Goal: Transaction & Acquisition: Purchase product/service

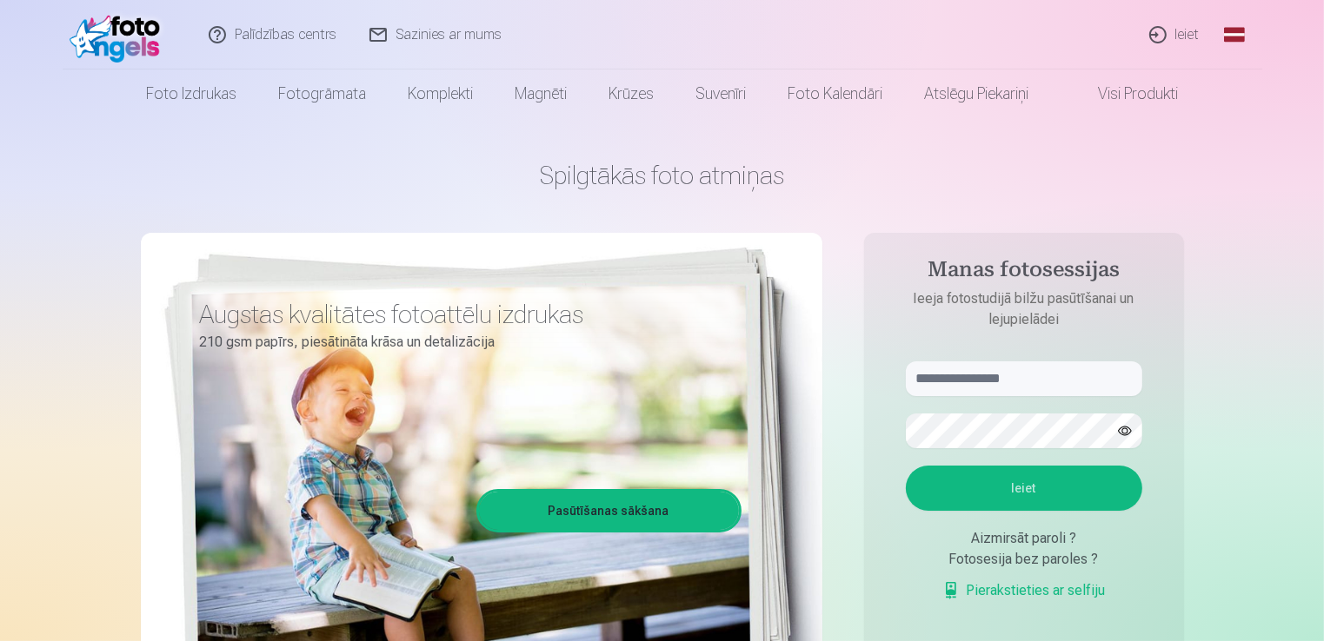
click at [1190, 32] on link "Ieiet" at bounding box center [1174, 35] width 83 height 70
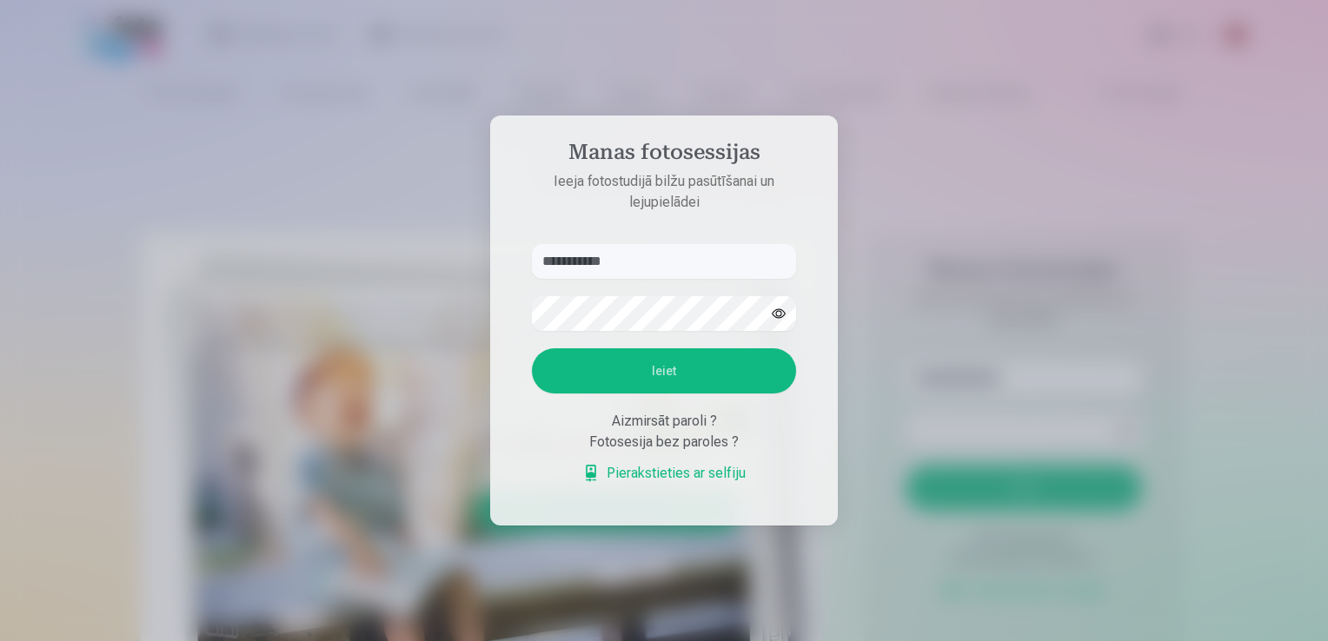
type input "**********"
click at [773, 315] on button "button" at bounding box center [778, 313] width 33 height 33
click at [647, 367] on button "Ieiet" at bounding box center [664, 371] width 264 height 45
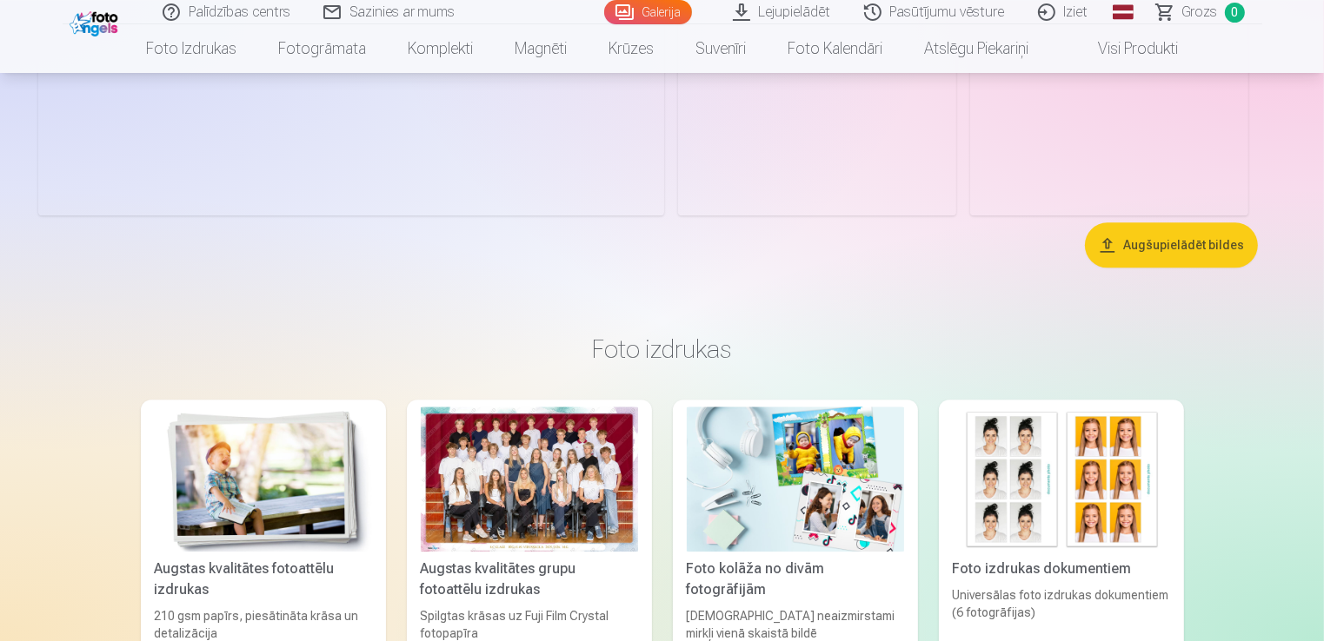
scroll to position [3390, 0]
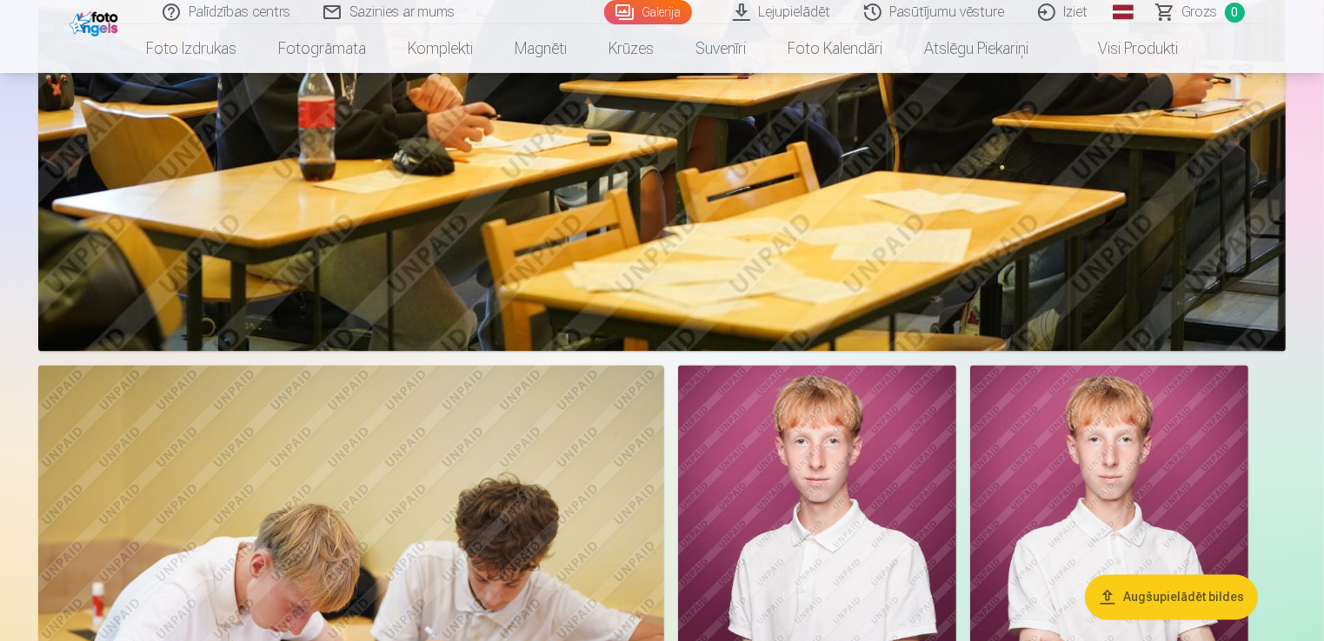
click at [1164, 592] on button "Augšupielādēt bildes" at bounding box center [1171, 597] width 173 height 45
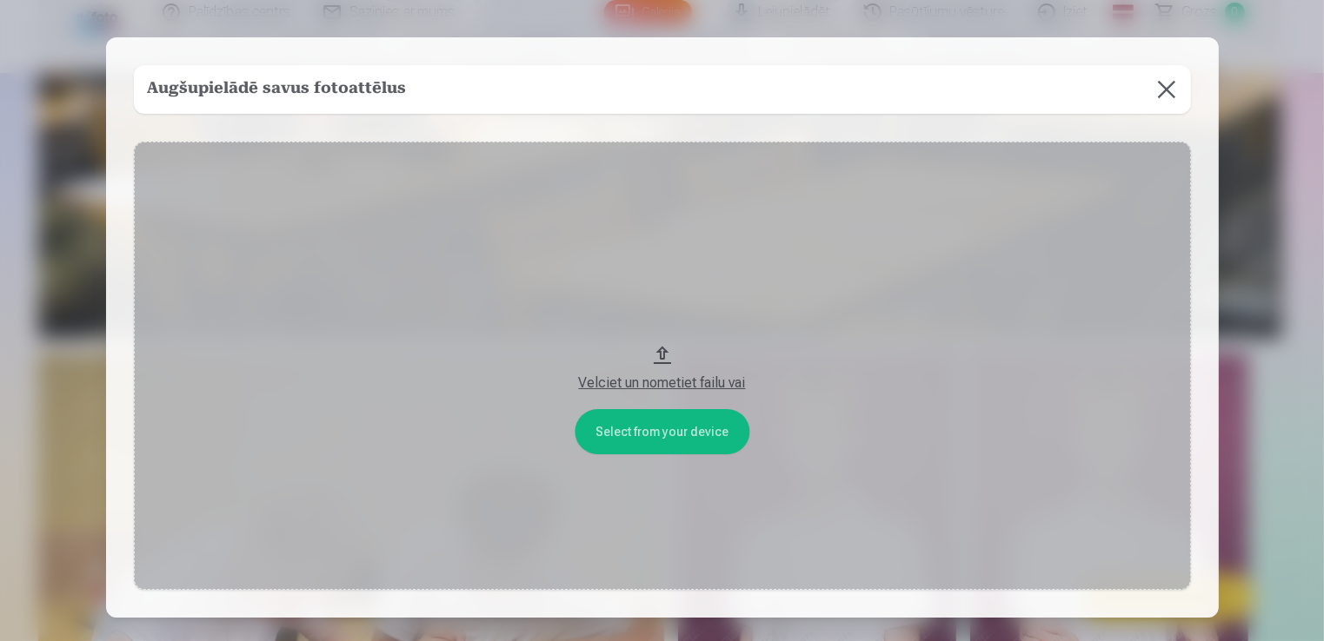
scroll to position [3397, 0]
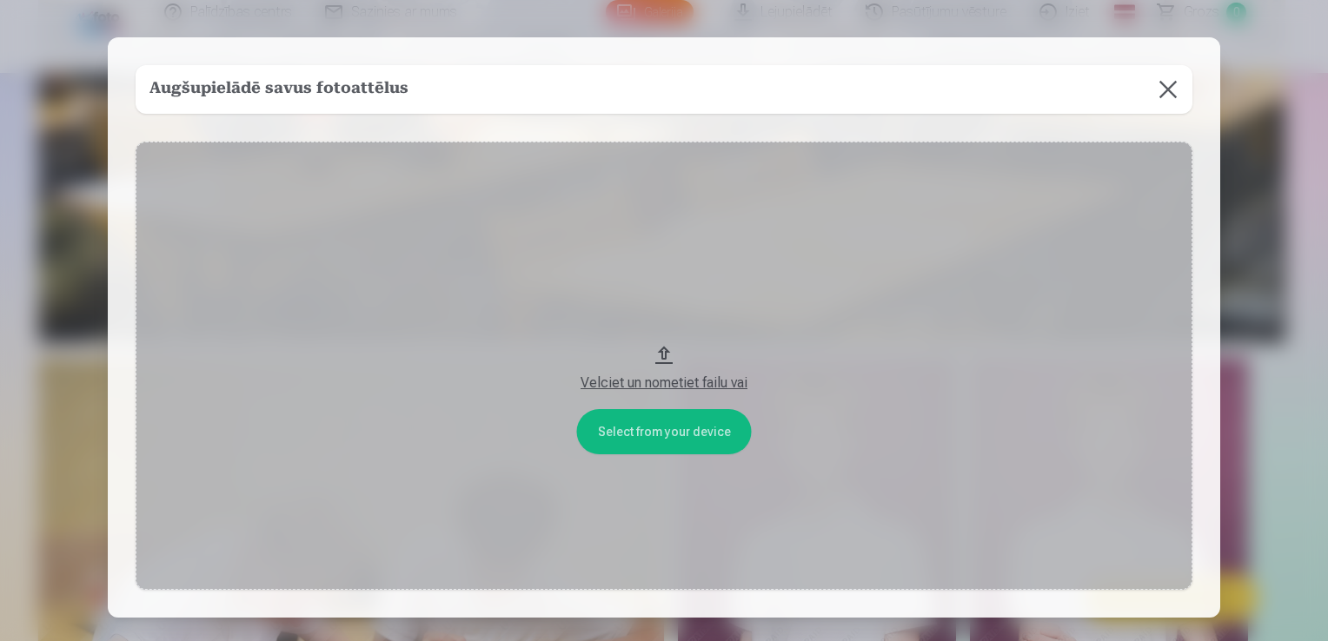
click at [1163, 91] on button at bounding box center [1168, 89] width 49 height 49
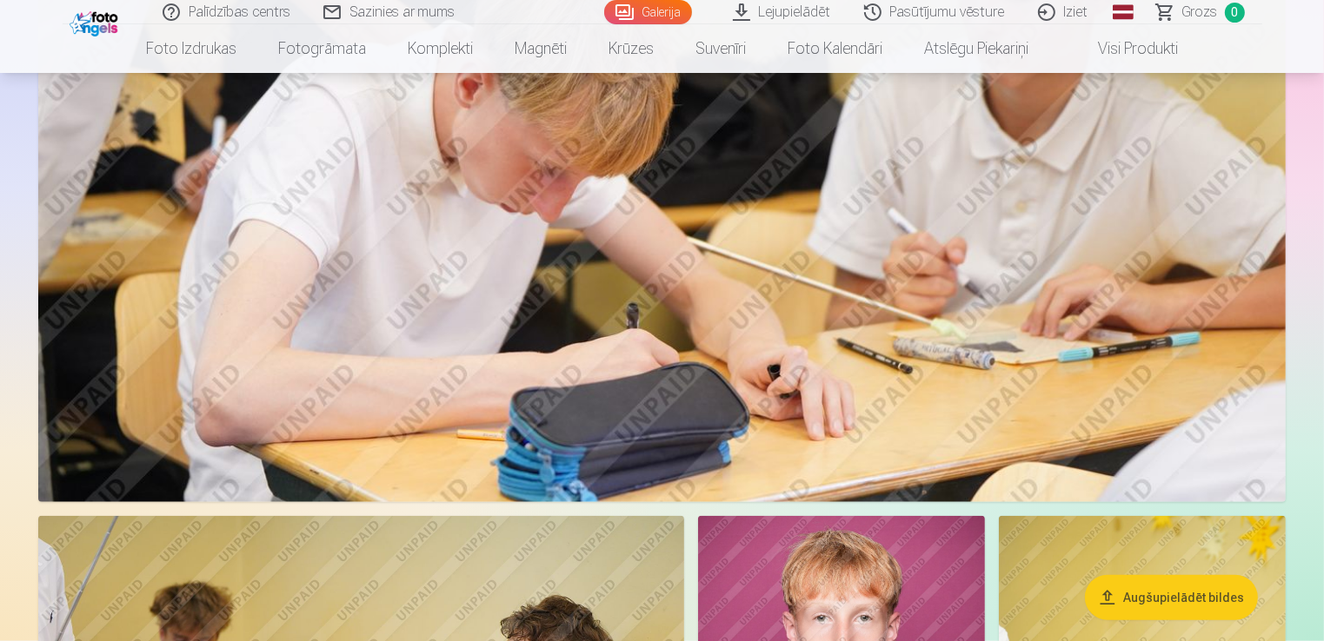
scroll to position [1312, 0]
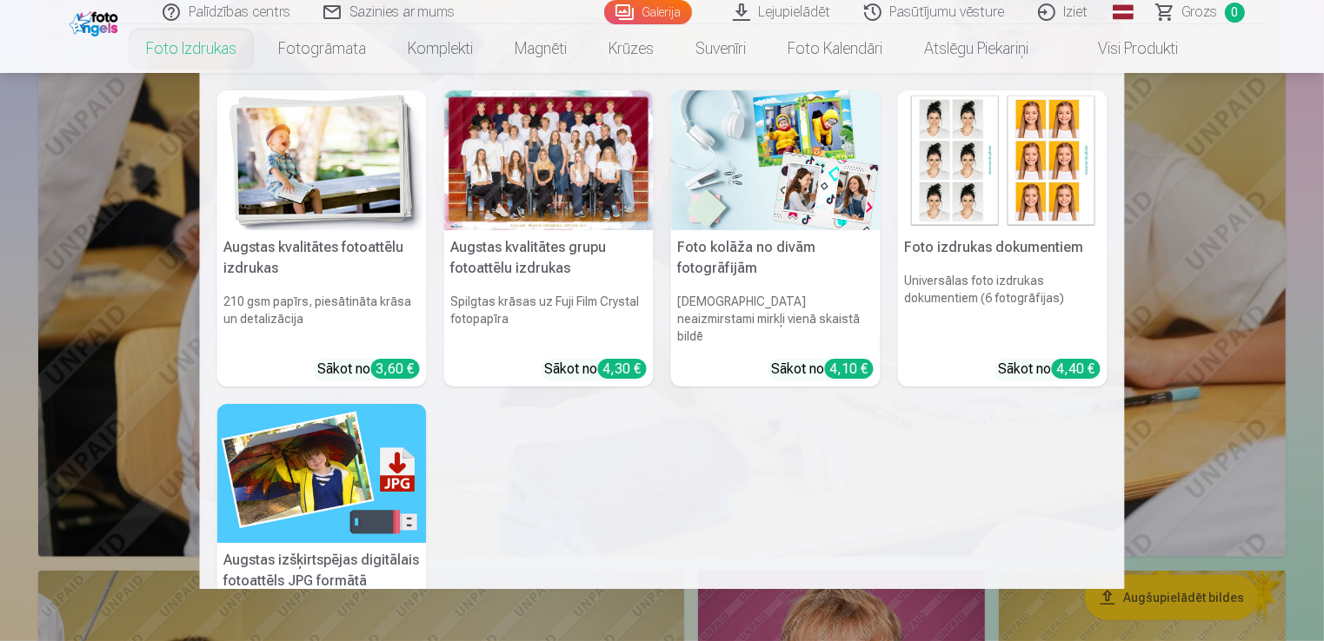
click at [209, 47] on link "Foto izdrukas" at bounding box center [191, 48] width 132 height 49
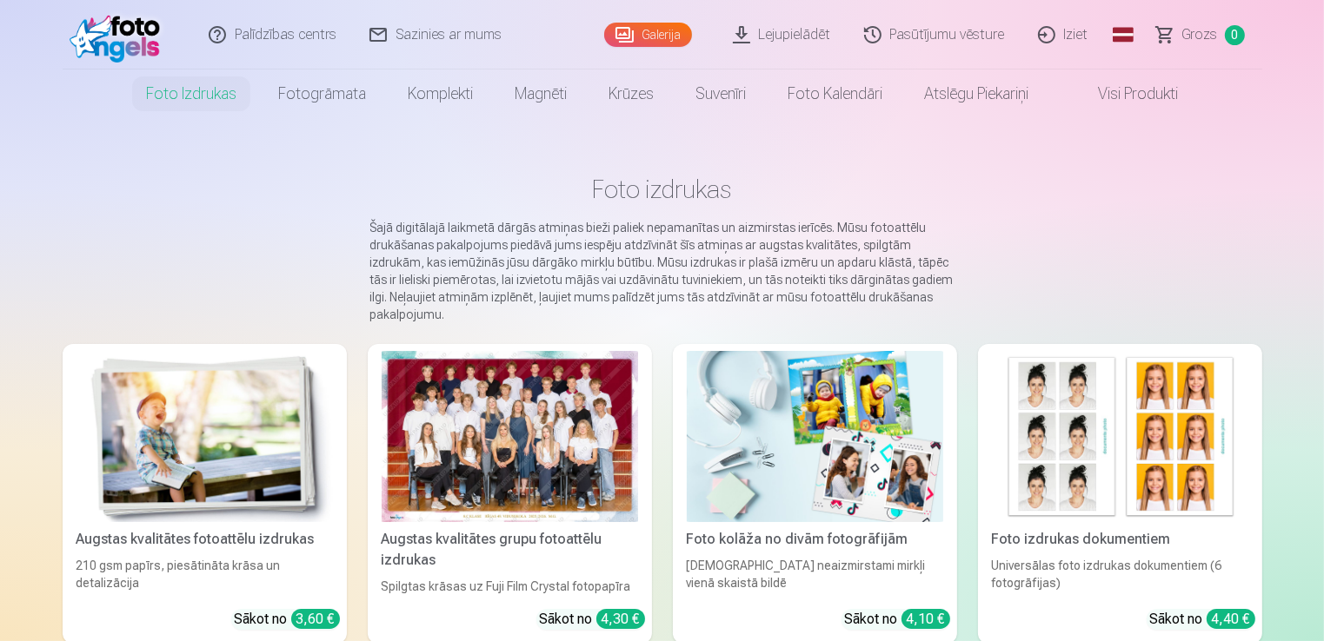
click at [950, 45] on link "Pasūtījumu vēsture" at bounding box center [935, 35] width 174 height 70
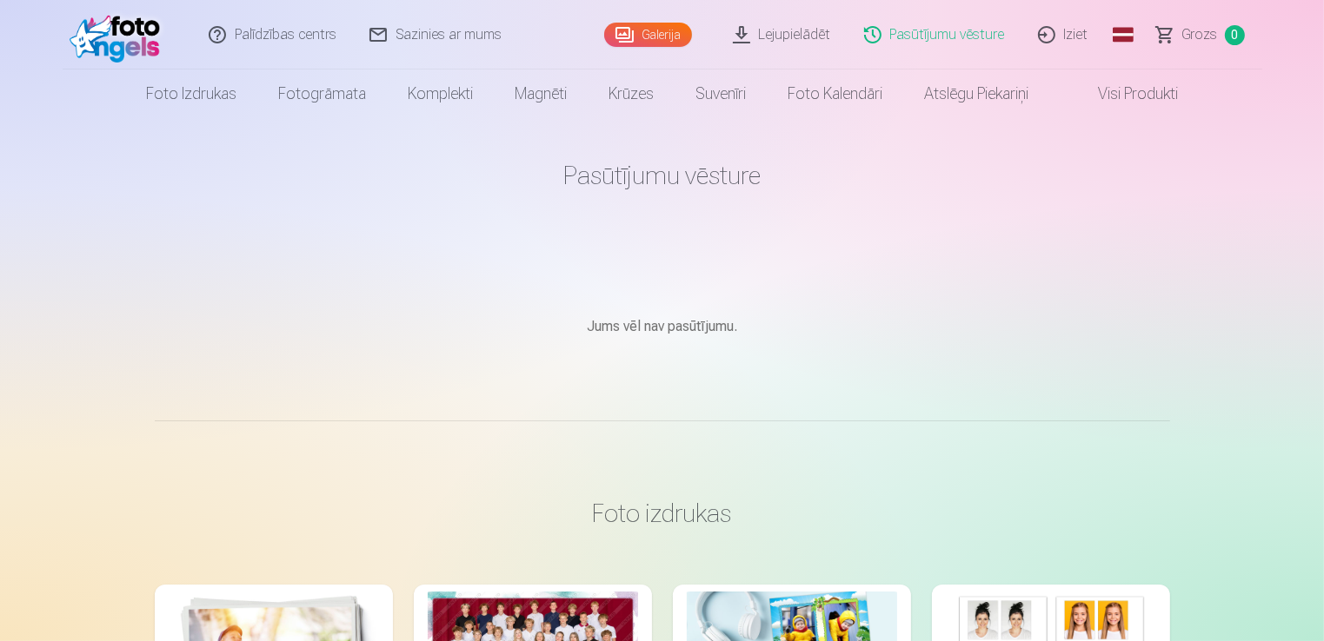
click at [661, 5] on div "Galerija" at bounding box center [652, 35] width 96 height 70
click at [661, 56] on div "Galerija" at bounding box center [652, 35] width 96 height 70
click at [661, 49] on div "Galerija" at bounding box center [652, 35] width 96 height 70
click at [662, 44] on link "Galerija" at bounding box center [648, 35] width 88 height 24
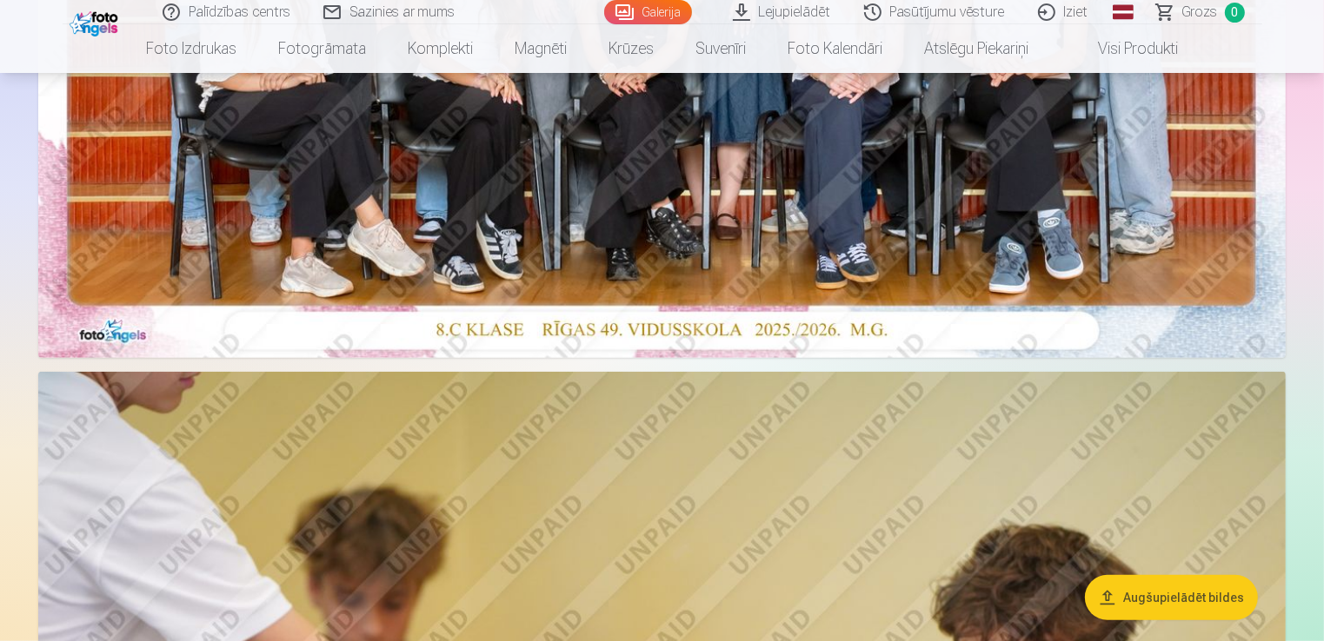
scroll to position [695, 0]
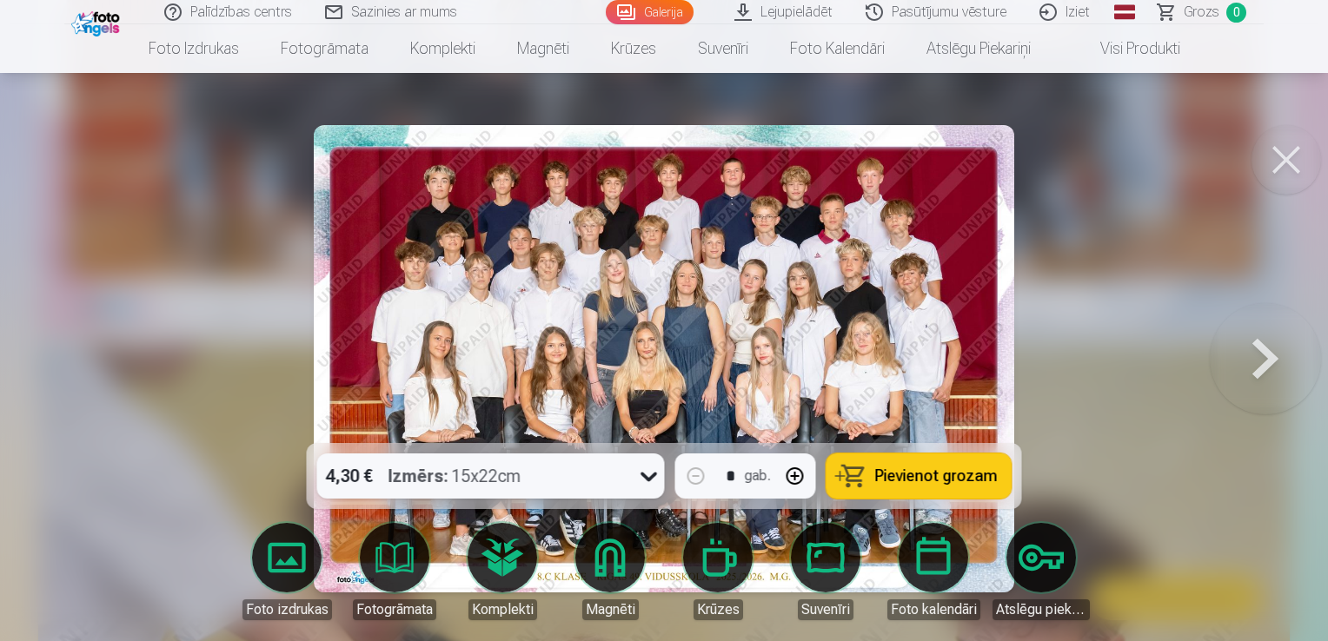
click at [973, 475] on span "Pievienot grozam" at bounding box center [936, 476] width 123 height 16
click at [1272, 158] on button at bounding box center [1287, 160] width 70 height 70
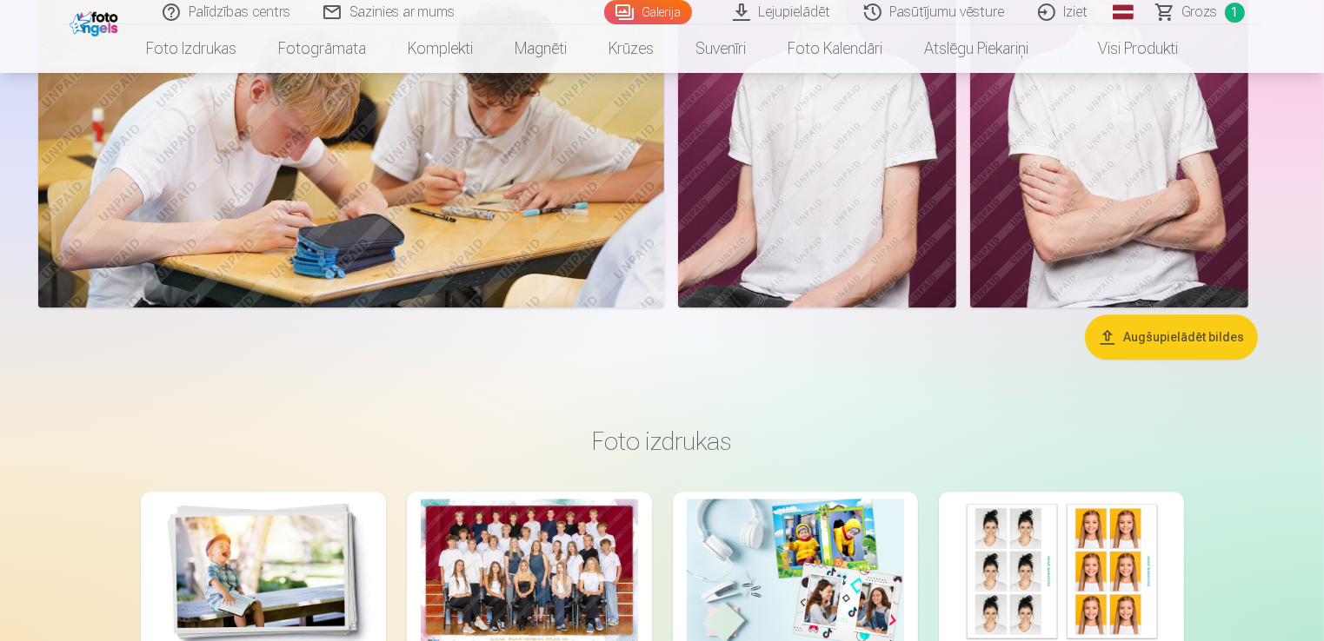
scroll to position [3650, 0]
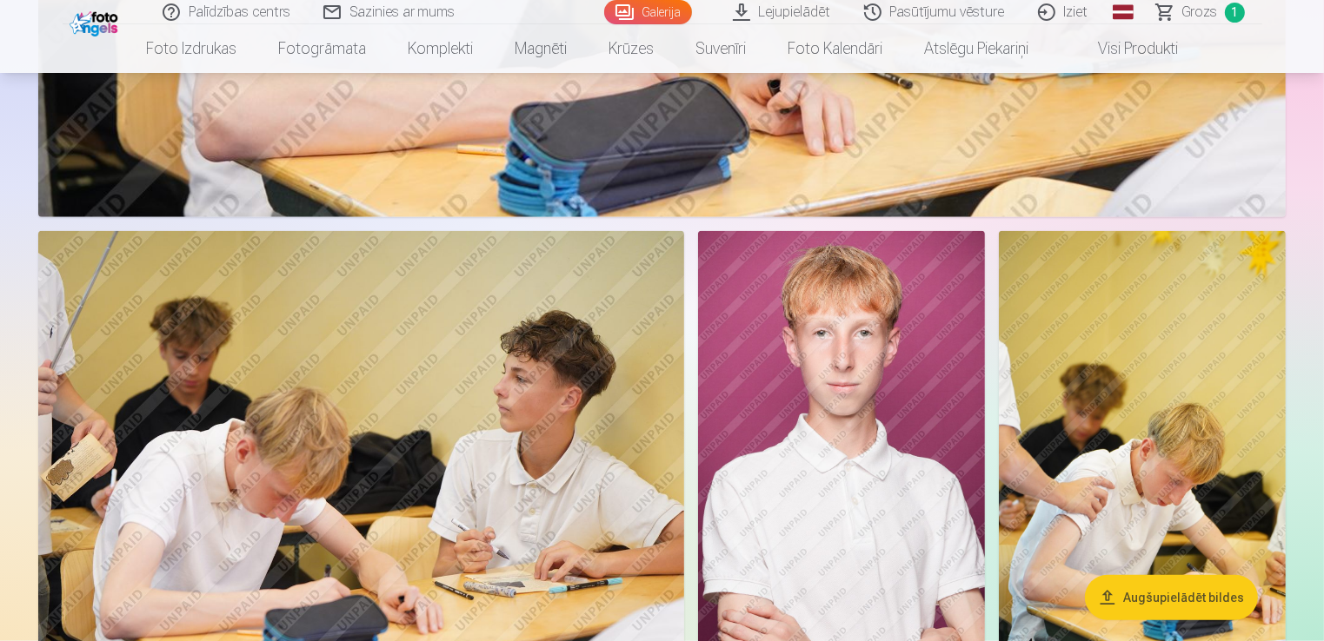
click at [936, 421] on img at bounding box center [841, 446] width 287 height 430
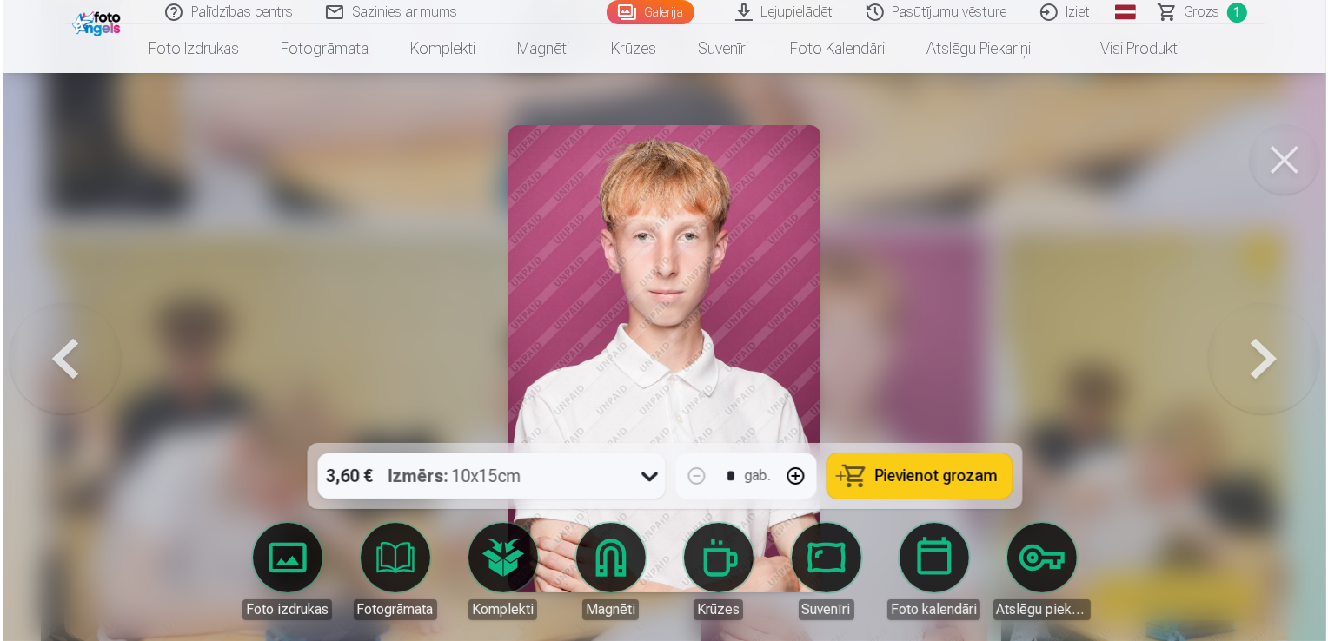
scroll to position [1654, 0]
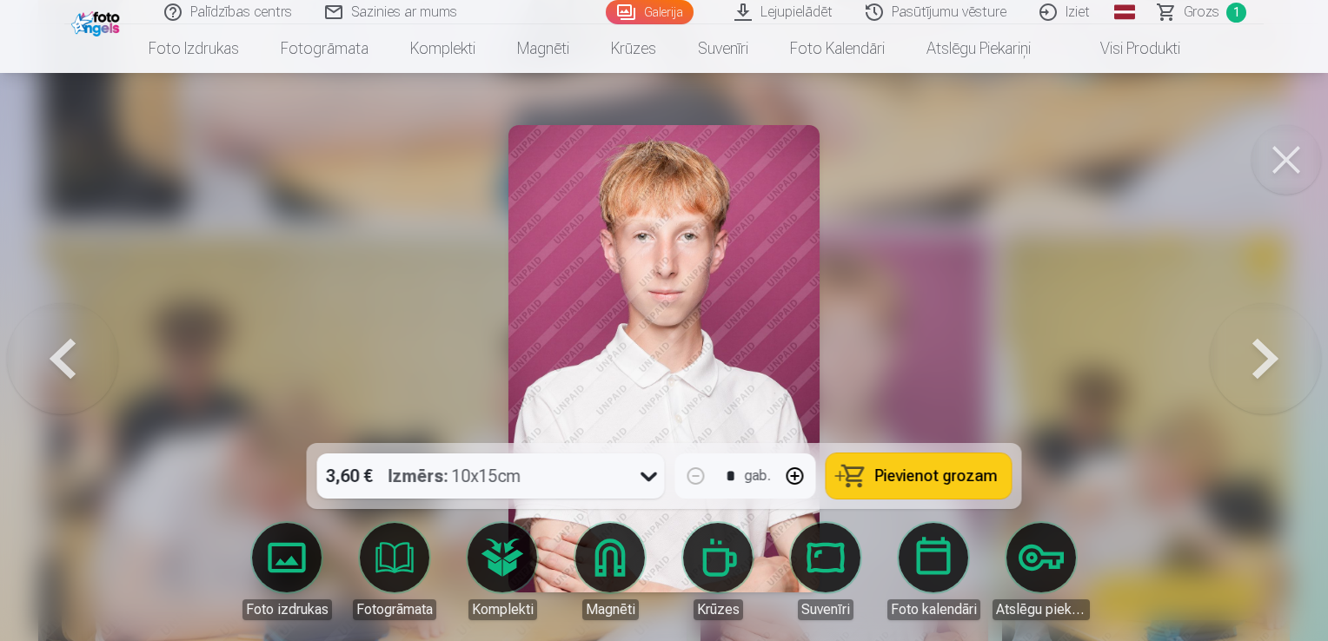
click at [791, 480] on button "button" at bounding box center [795, 476] width 42 height 42
click at [973, 462] on button "Pievienot grozam" at bounding box center [919, 476] width 185 height 45
type input "*"
click at [1280, 138] on button at bounding box center [1287, 160] width 70 height 70
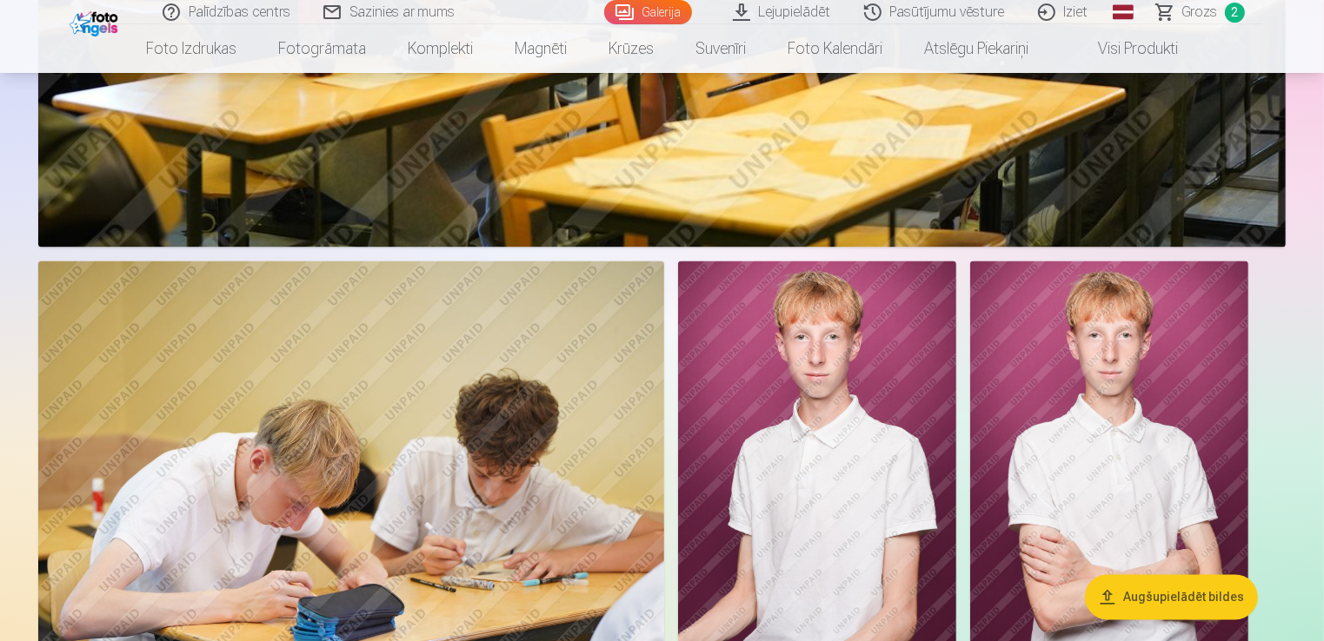
scroll to position [3390, 0]
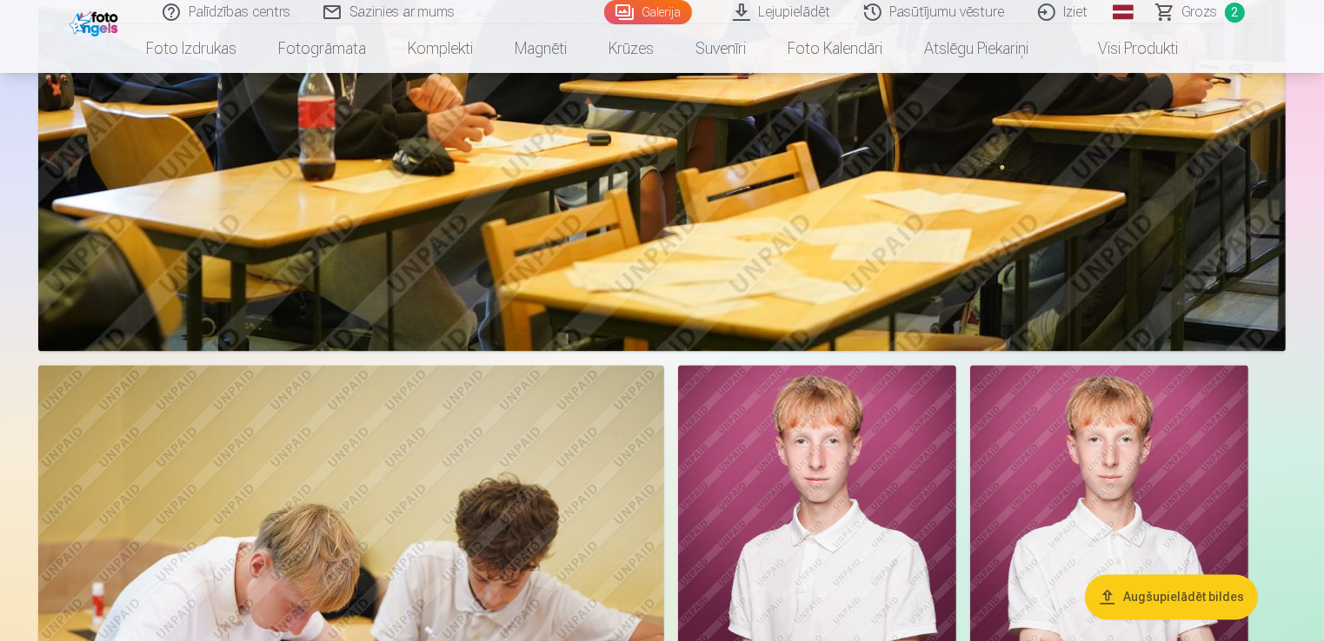
click at [1206, 15] on span "Grozs" at bounding box center [1200, 12] width 36 height 21
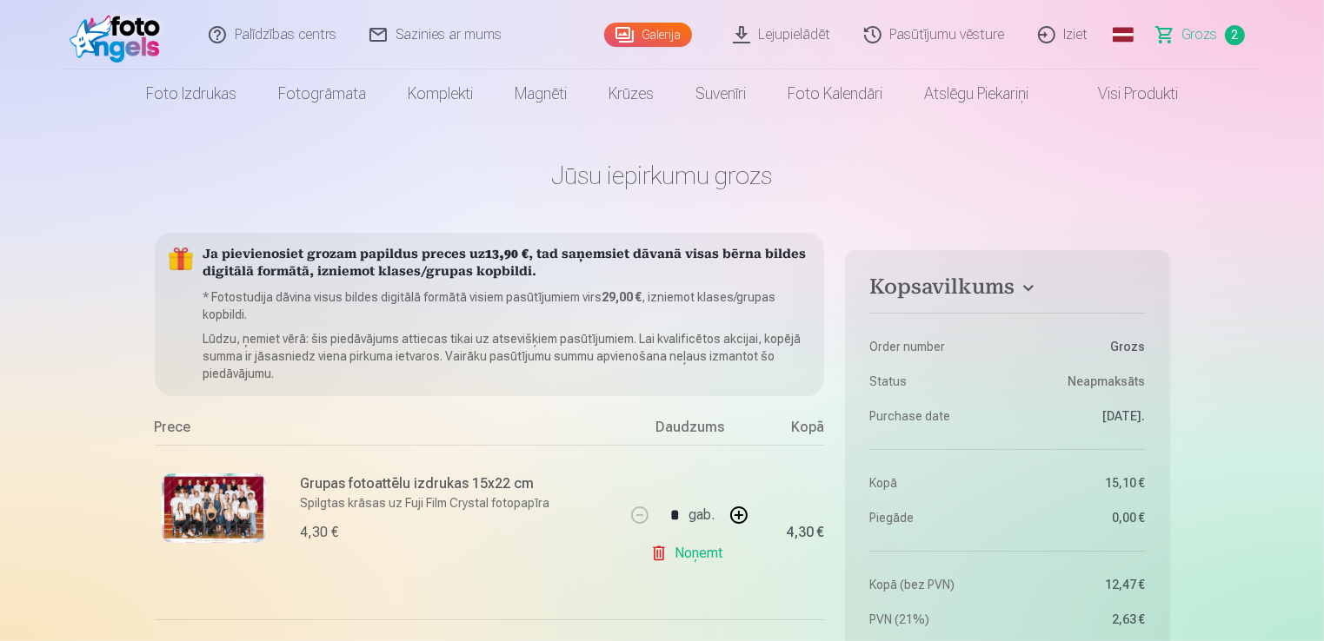
click at [644, 33] on link "Galerija" at bounding box center [648, 35] width 88 height 24
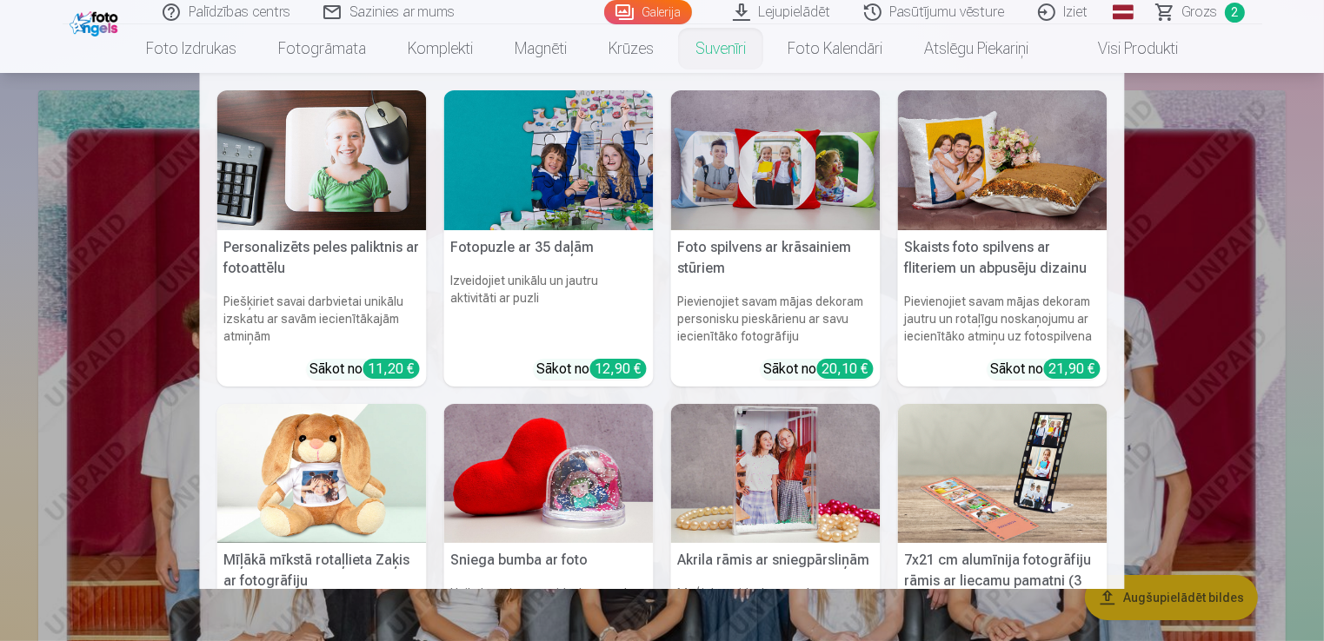
scroll to position [174, 0]
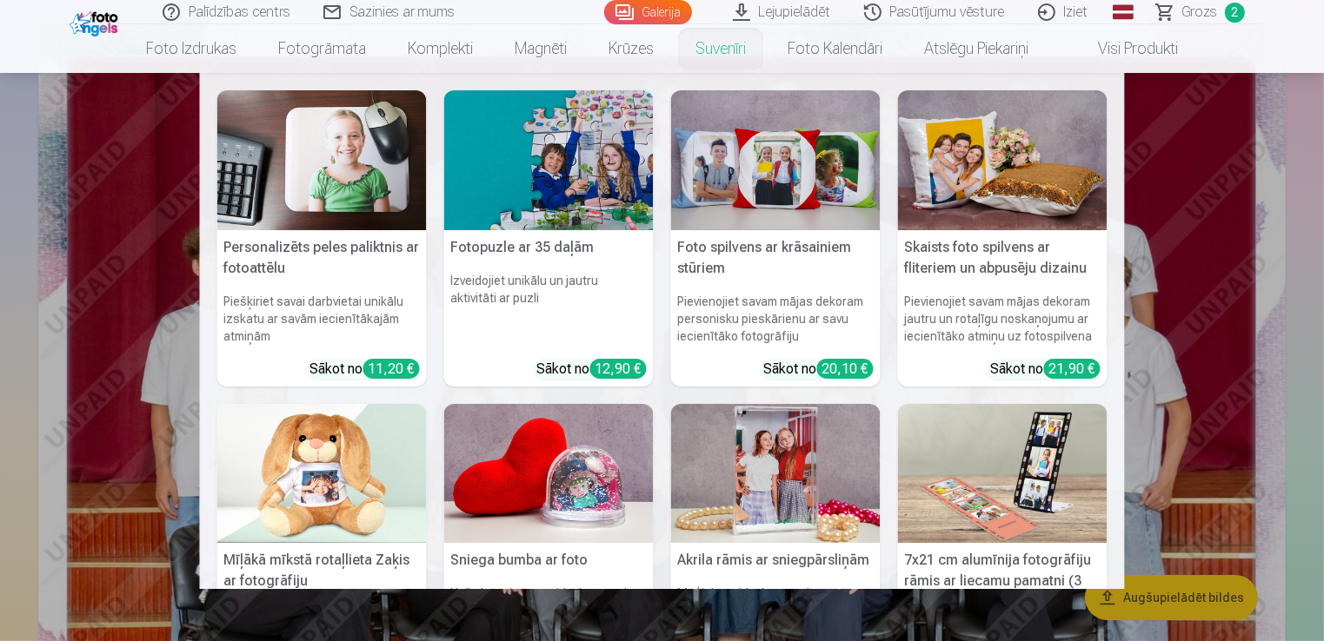
click at [1253, 138] on nav "Personalizēts peles paliktnis ar fotoattēlu Piešķiriet savai darbvietai unikālu…" at bounding box center [662, 331] width 1324 height 516
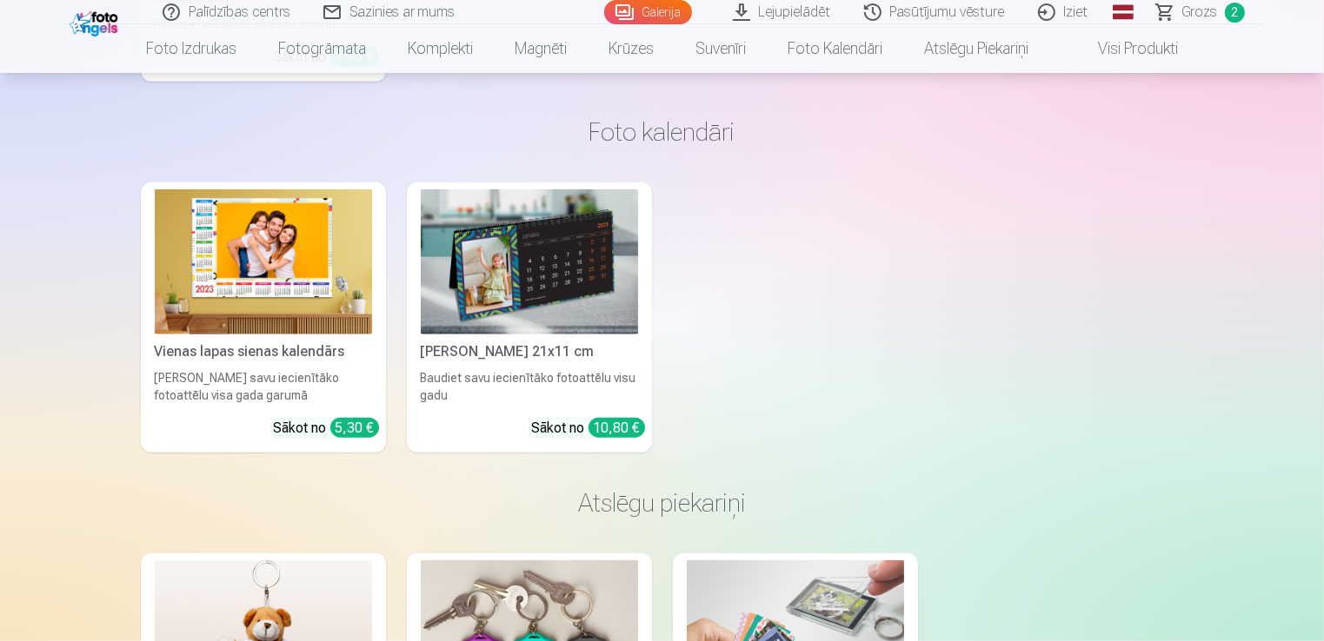
scroll to position [8517, 0]
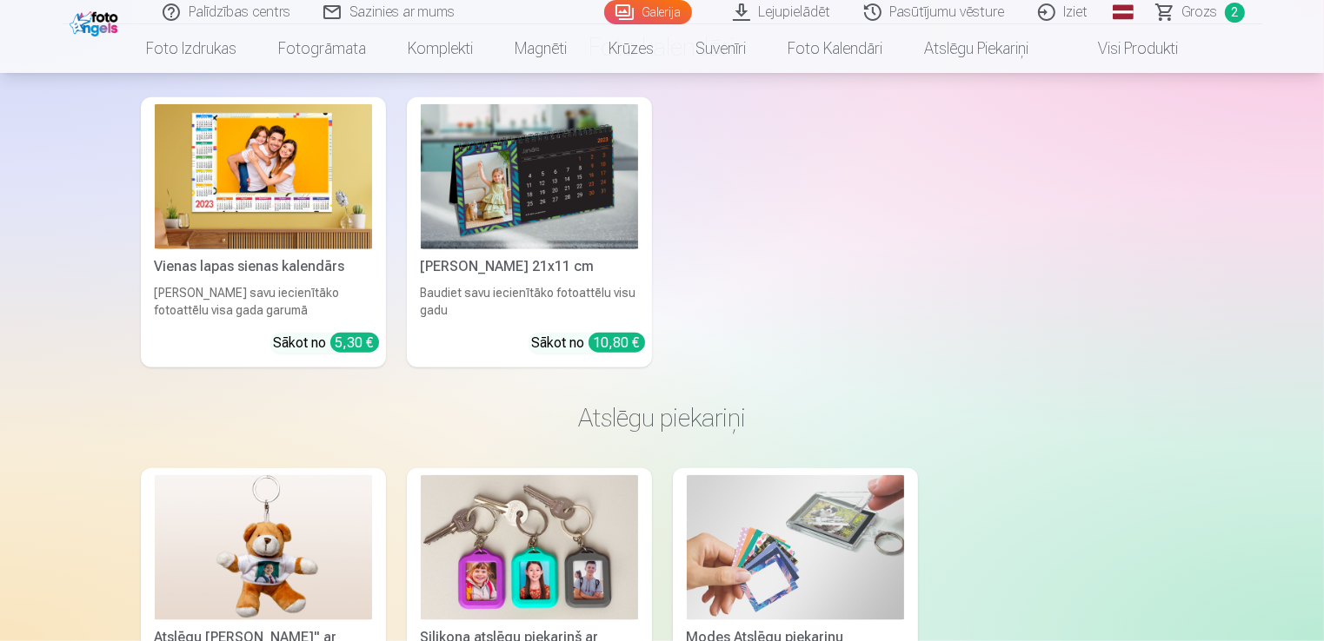
click at [1206, 13] on span "Grozs" at bounding box center [1200, 12] width 36 height 21
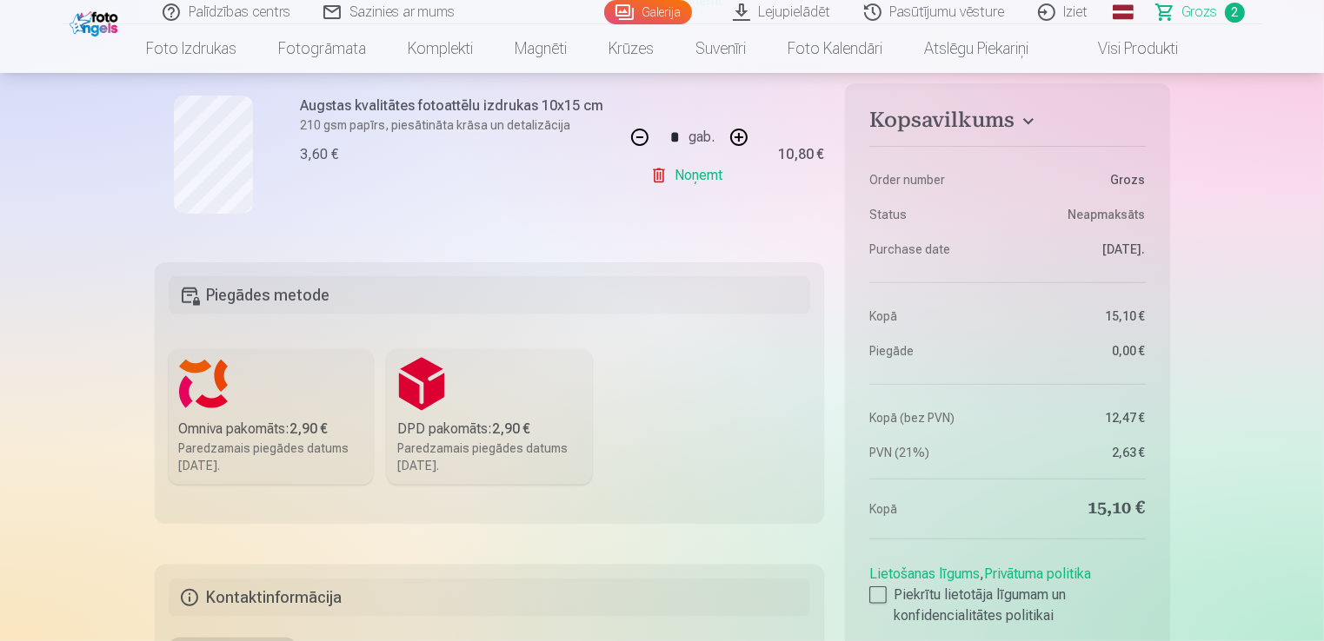
scroll to position [261, 0]
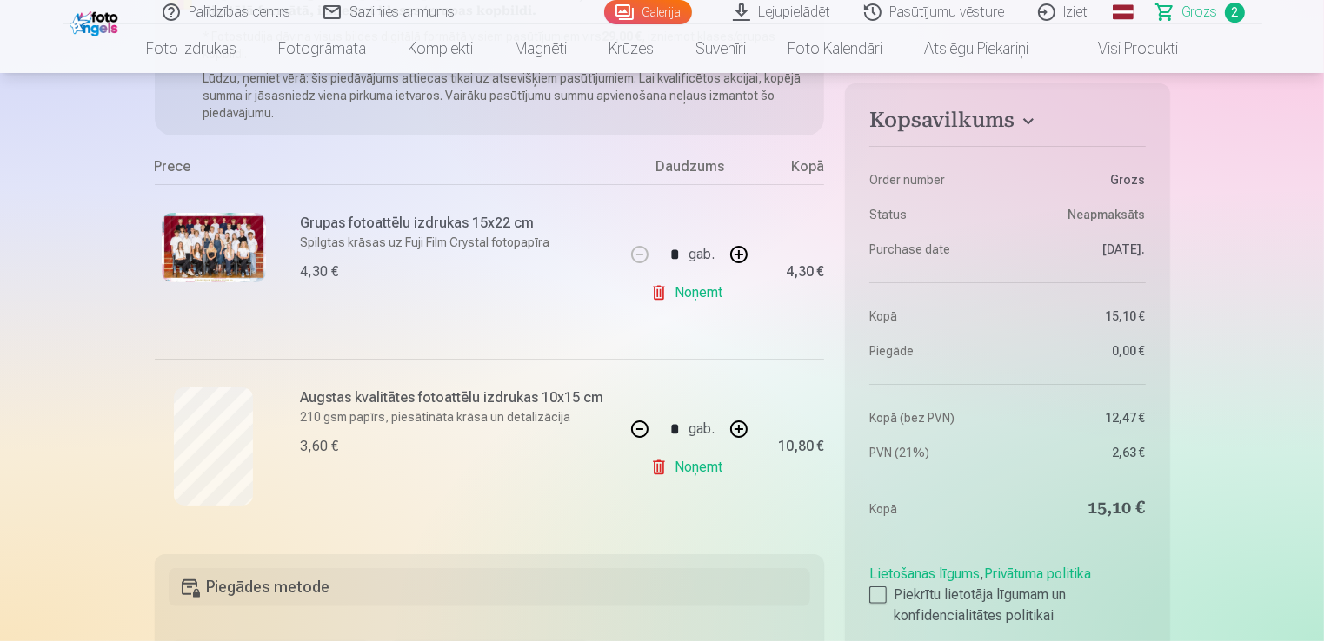
click at [369, 12] on link "Sazinies ar mums" at bounding box center [390, 12] width 165 height 24
